Goal: Information Seeking & Learning: Compare options

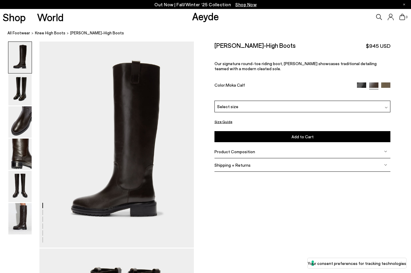
click at [251, 107] on div "Select size" at bounding box center [302, 107] width 176 height 12
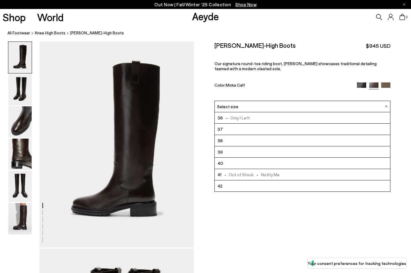
click at [361, 85] on img at bounding box center [361, 86] width 9 height 9
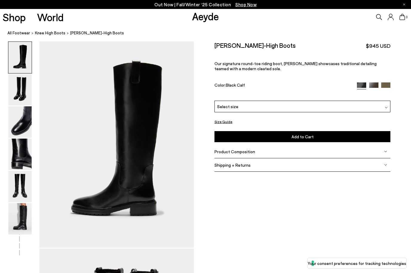
click at [326, 111] on div "Select size" at bounding box center [302, 107] width 176 height 12
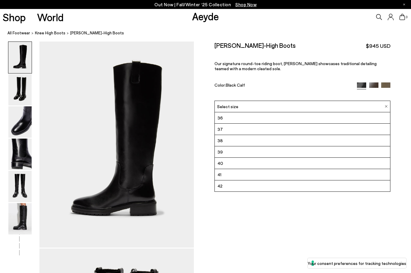
click at [387, 84] on img at bounding box center [385, 86] width 9 height 9
